Goal: Check status: Check status

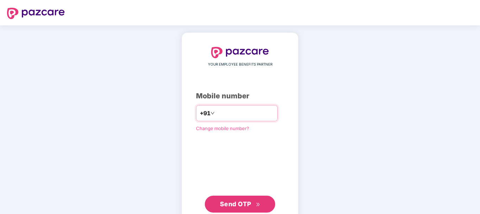
drag, startPoint x: 207, startPoint y: 113, endPoint x: 227, endPoint y: 113, distance: 20.1
click at [227, 113] on input "*****" at bounding box center [245, 112] width 58 height 11
type input "**********"
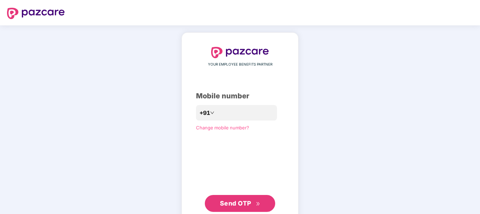
click at [256, 198] on button "Send OTP" at bounding box center [240, 203] width 70 height 17
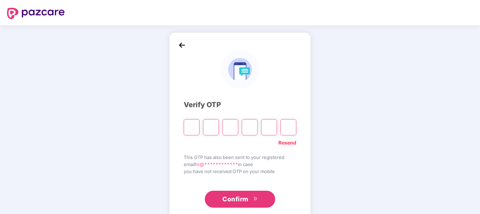
paste input "*"
type input "*"
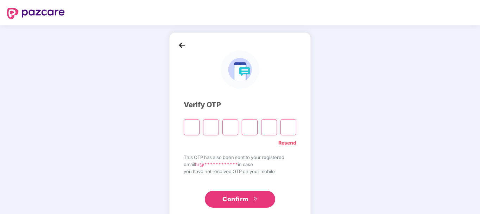
type input "*"
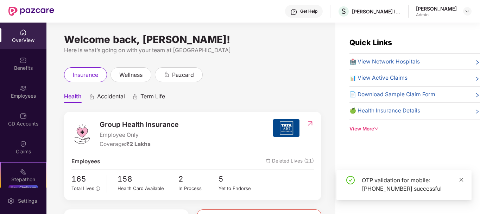
click at [460, 179] on icon "close" at bounding box center [461, 179] width 5 height 5
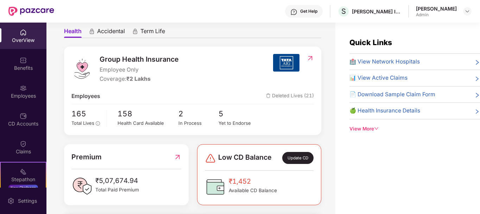
scroll to position [70, 0]
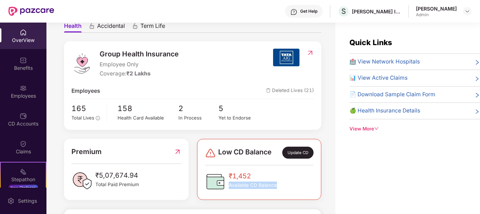
drag, startPoint x: 263, startPoint y: 174, endPoint x: 281, endPoint y: 187, distance: 21.9
click at [281, 187] on div "₹1,452 Available CD Balance" at bounding box center [259, 181] width 109 height 21
click at [262, 175] on span "₹1,452" at bounding box center [253, 176] width 48 height 11
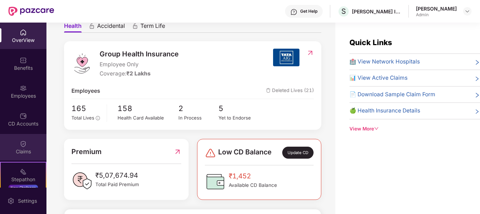
click at [23, 148] on div "Claims" at bounding box center [23, 151] width 46 height 7
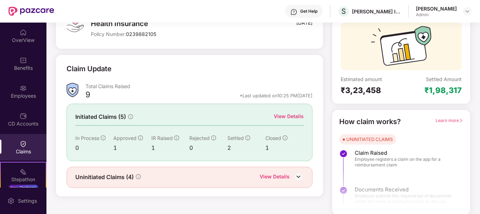
scroll to position [62, 0]
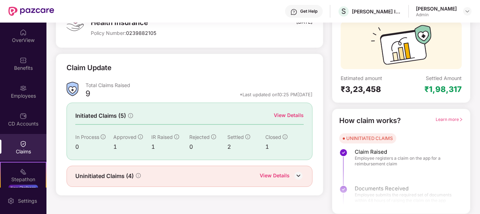
click at [279, 117] on div "View Details" at bounding box center [289, 115] width 30 height 8
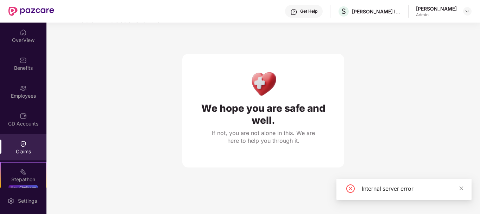
click at [20, 155] on div "Claims" at bounding box center [23, 147] width 46 height 26
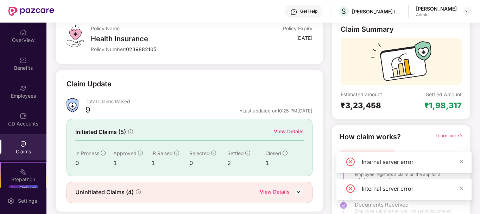
scroll to position [62, 0]
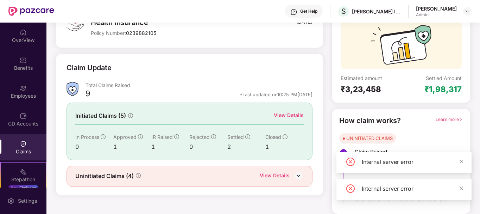
click at [279, 174] on div "View Details" at bounding box center [275, 175] width 30 height 9
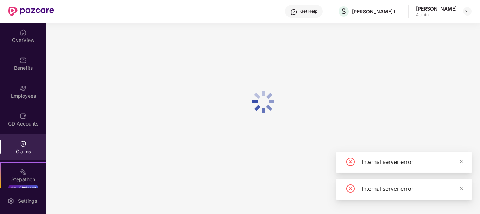
scroll to position [23, 0]
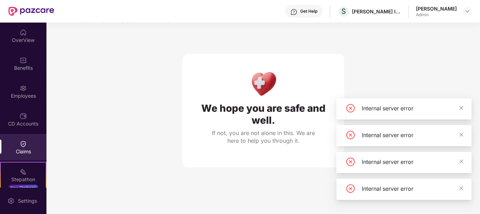
click at [23, 155] on div "Claims" at bounding box center [23, 147] width 46 height 26
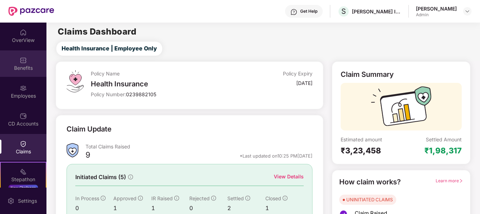
scroll to position [0, 0]
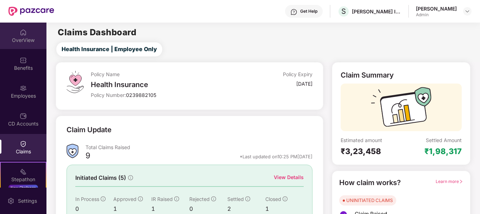
click at [19, 43] on div "OverView" at bounding box center [23, 40] width 46 height 7
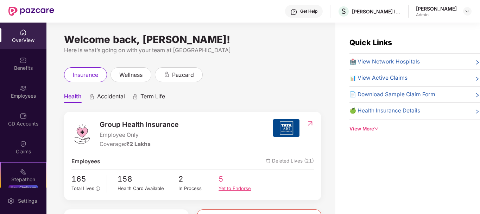
click at [220, 189] on div "Yet to Endorse" at bounding box center [239, 187] width 40 height 7
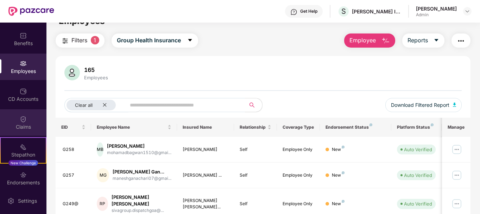
scroll to position [58, 0]
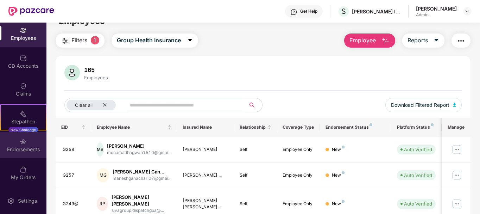
click at [15, 144] on div "Endorsements" at bounding box center [23, 145] width 46 height 26
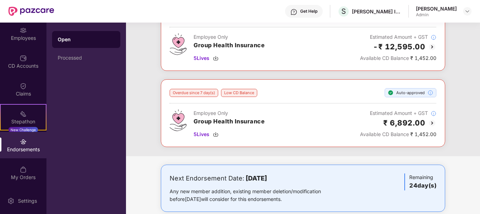
scroll to position [70, 0]
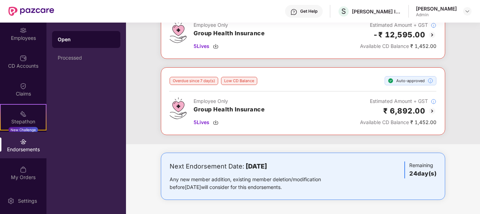
click at [398, 102] on div "Estimated Amount + GST" at bounding box center [398, 101] width 76 height 8
click at [400, 113] on h2 "₹ 6,892.00" at bounding box center [404, 111] width 42 height 12
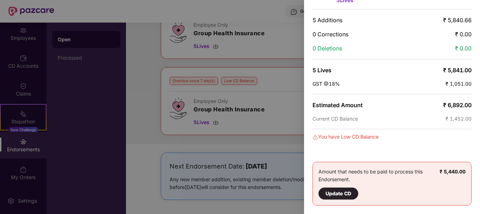
scroll to position [20, 0]
